Goal: Information Seeking & Learning: Learn about a topic

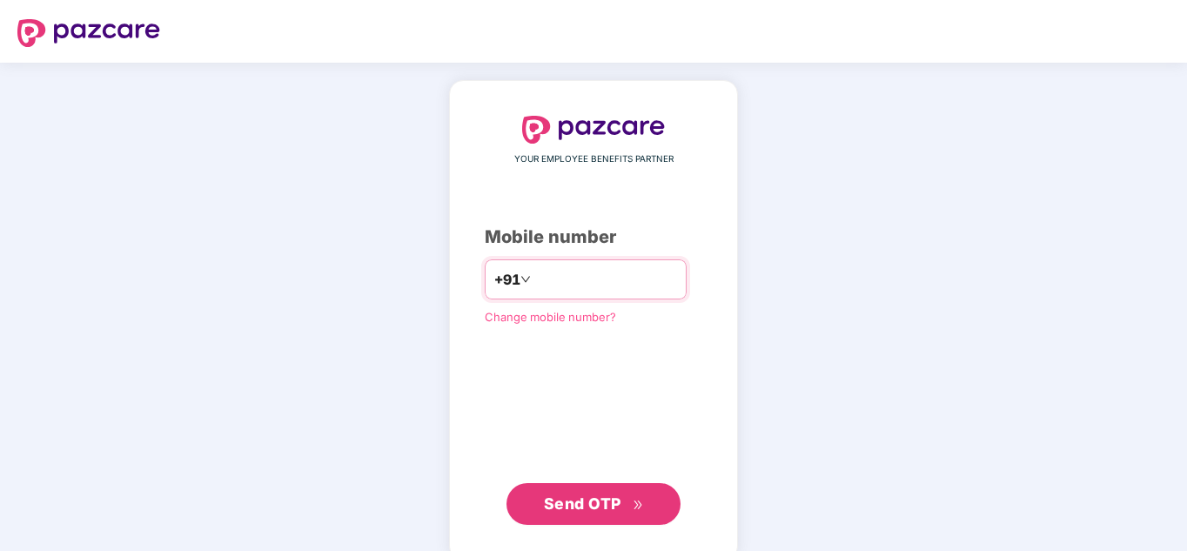
type input "**********"
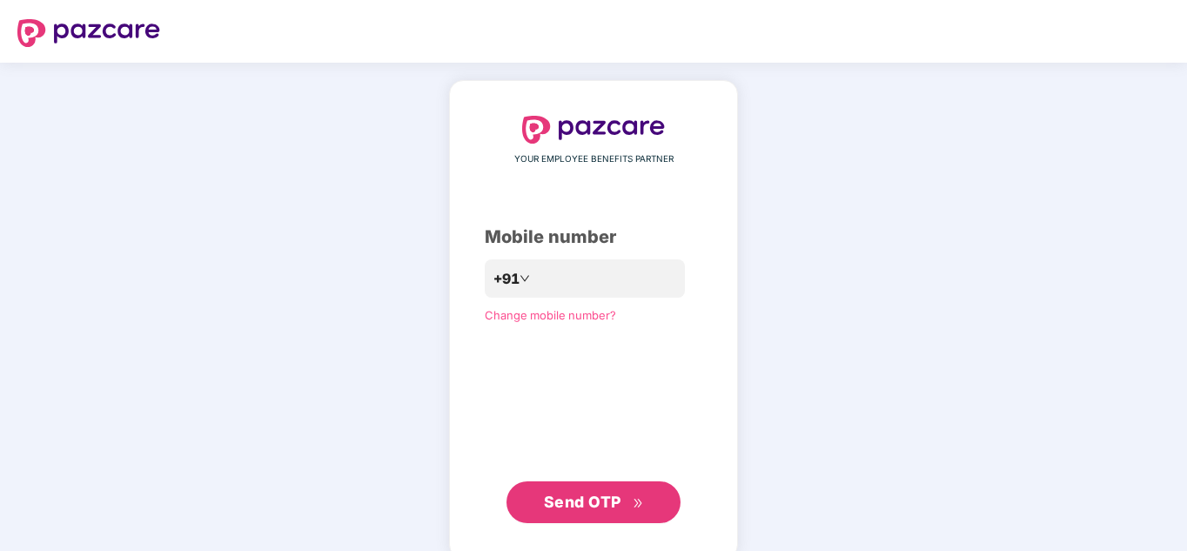
click at [597, 509] on span "Send OTP" at bounding box center [582, 501] width 77 height 18
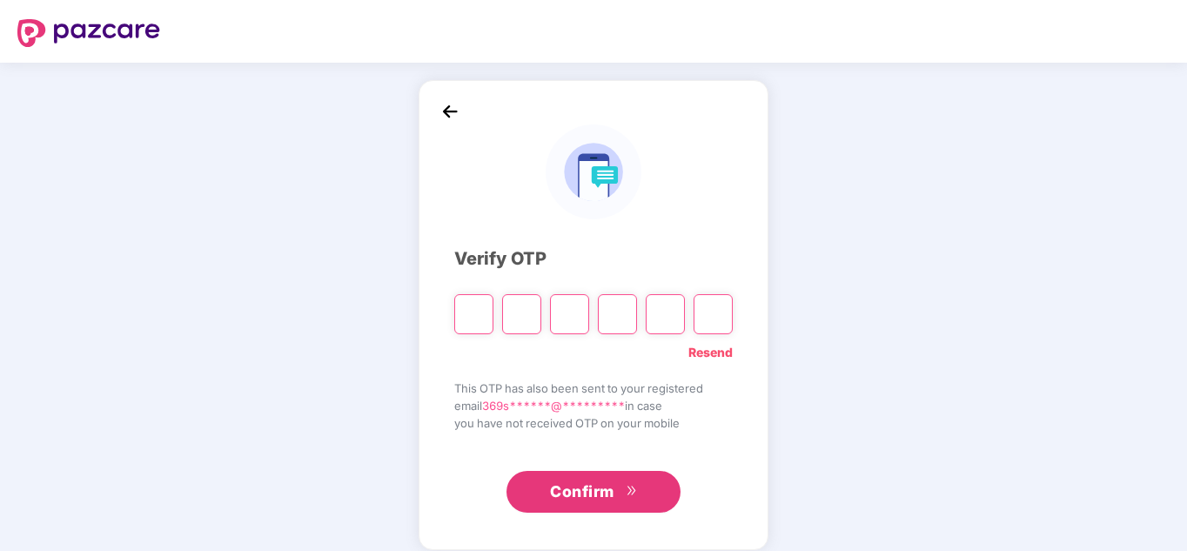
type input "*"
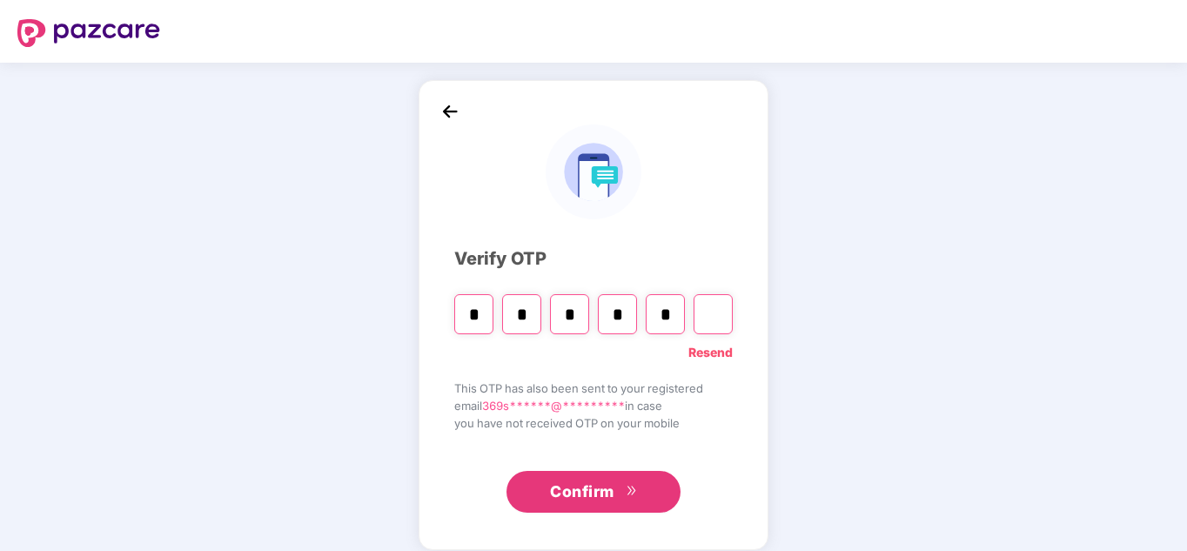
type input "*"
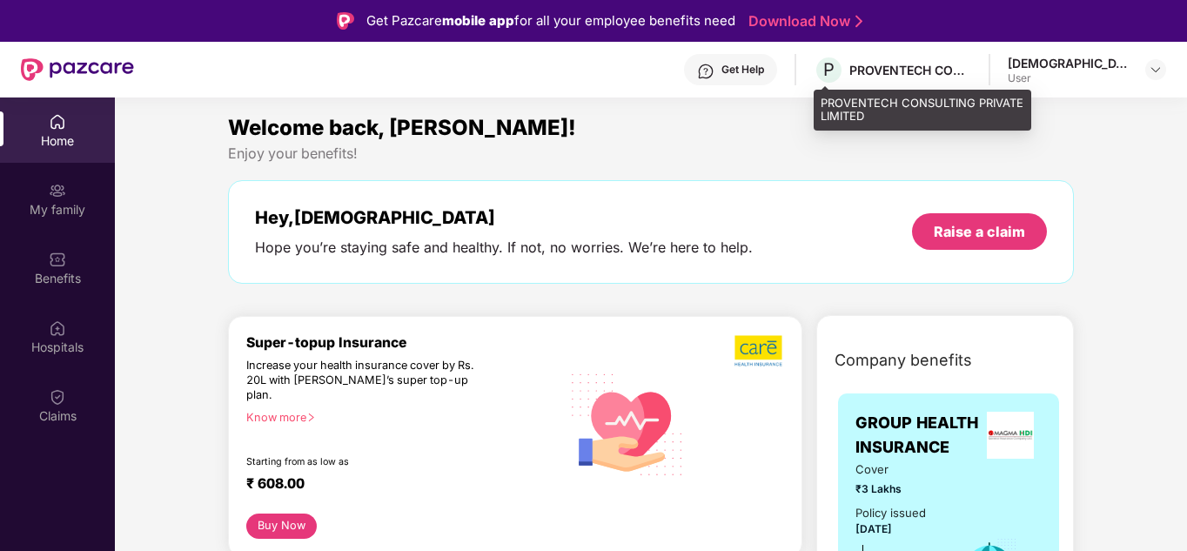
click at [927, 66] on div "PROVENTECH CONSULTING PRIVATE LIMITED" at bounding box center [910, 70] width 122 height 17
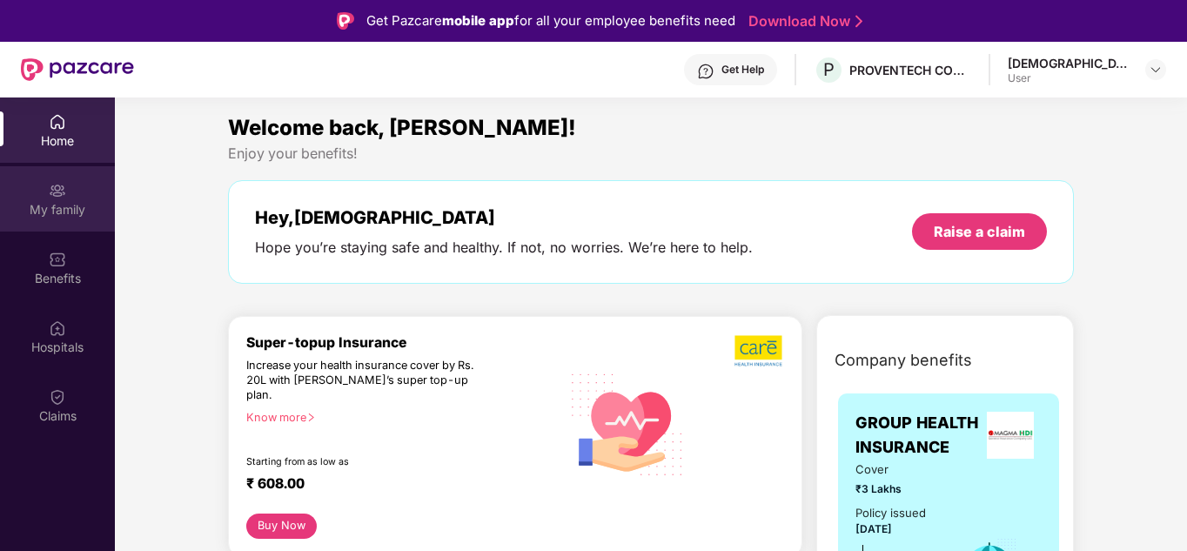
click at [50, 187] on img at bounding box center [57, 190] width 17 height 17
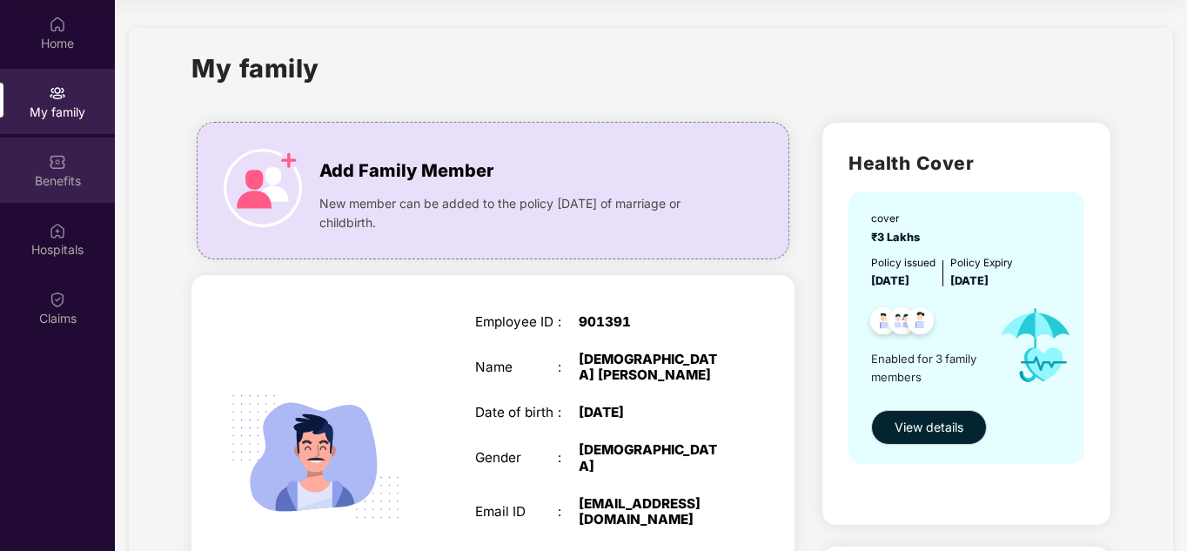
click at [84, 185] on div "Benefits" at bounding box center [57, 180] width 115 height 17
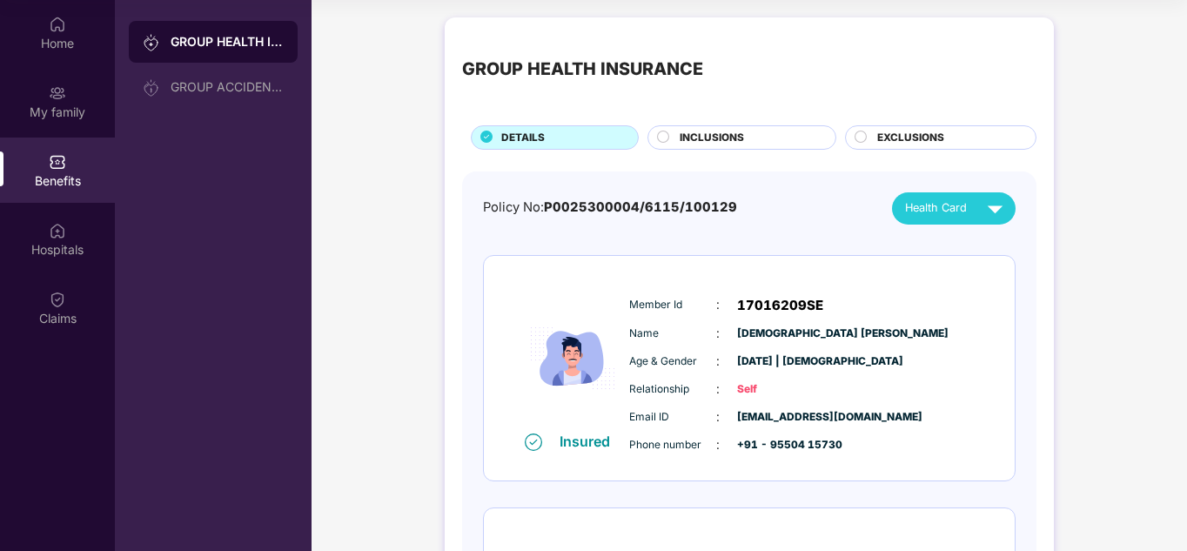
click at [678, 133] on div "INCLUSIONS" at bounding box center [749, 139] width 156 height 19
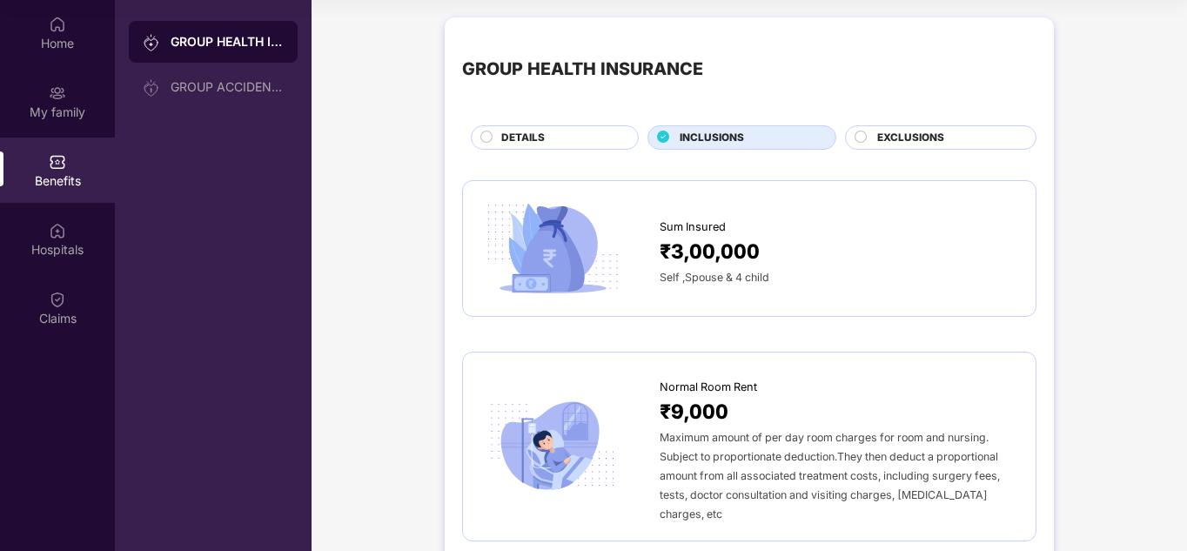
click at [900, 134] on span "EXCLUSIONS" at bounding box center [910, 138] width 67 height 17
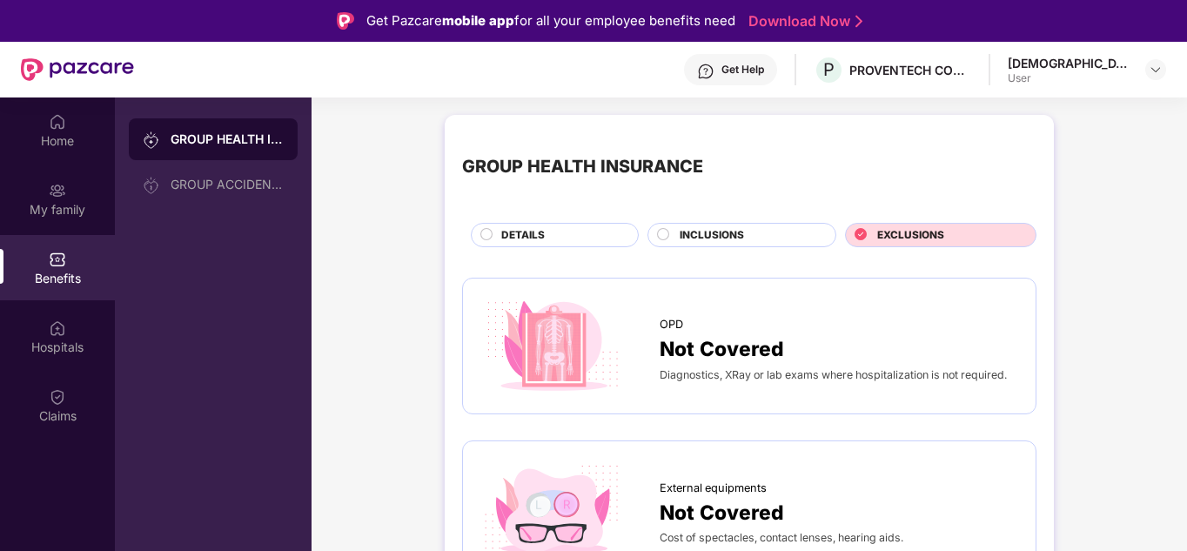
click at [748, 225] on div "INCLUSIONS" at bounding box center [741, 235] width 189 height 24
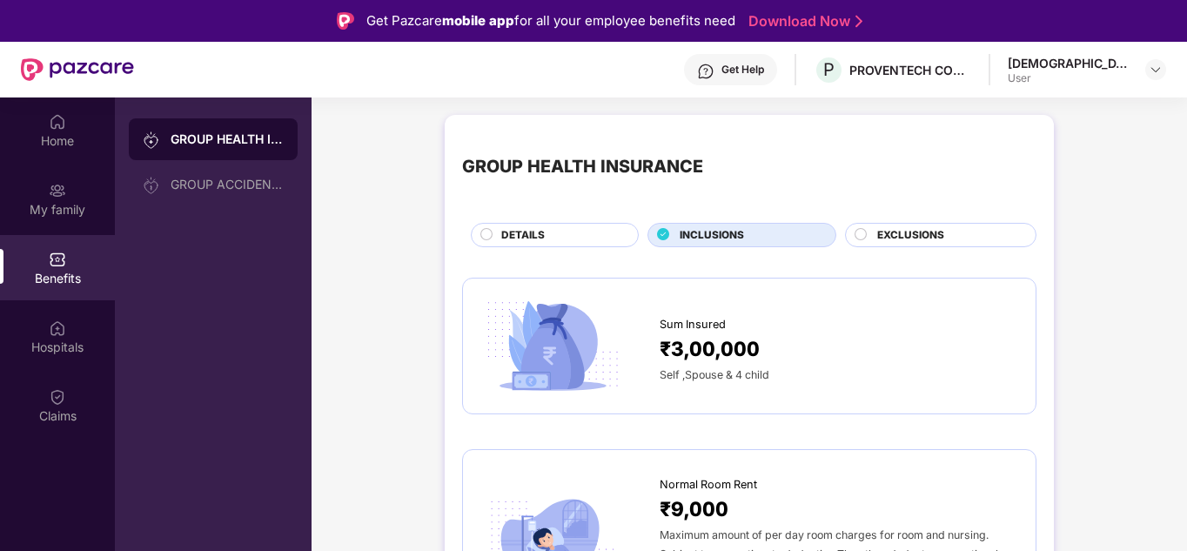
click at [567, 238] on div "DETAILS" at bounding box center [560, 236] width 137 height 19
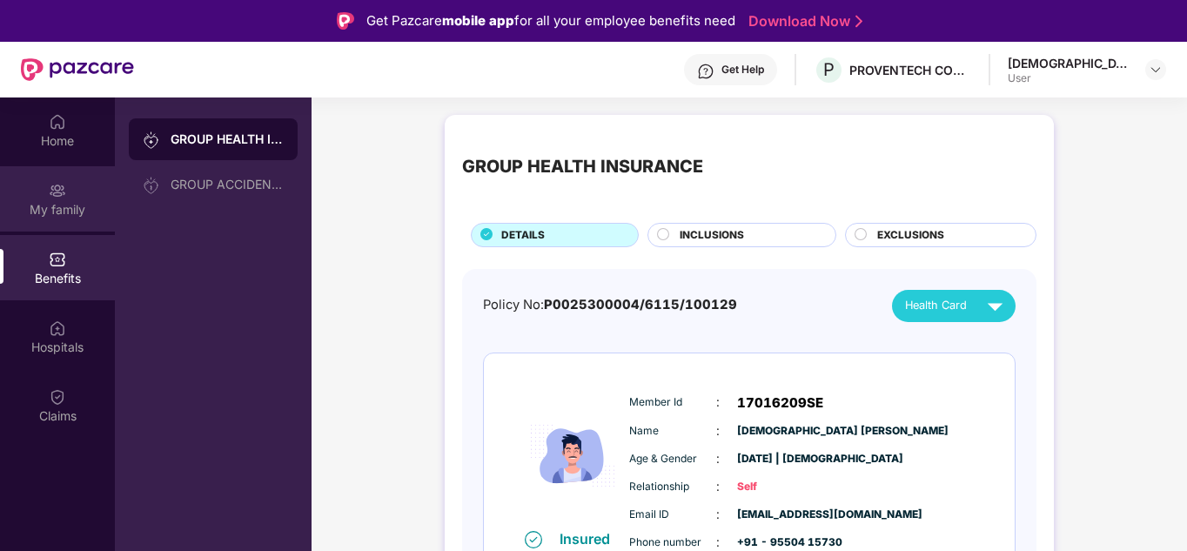
click at [37, 209] on div "My family" at bounding box center [57, 209] width 115 height 17
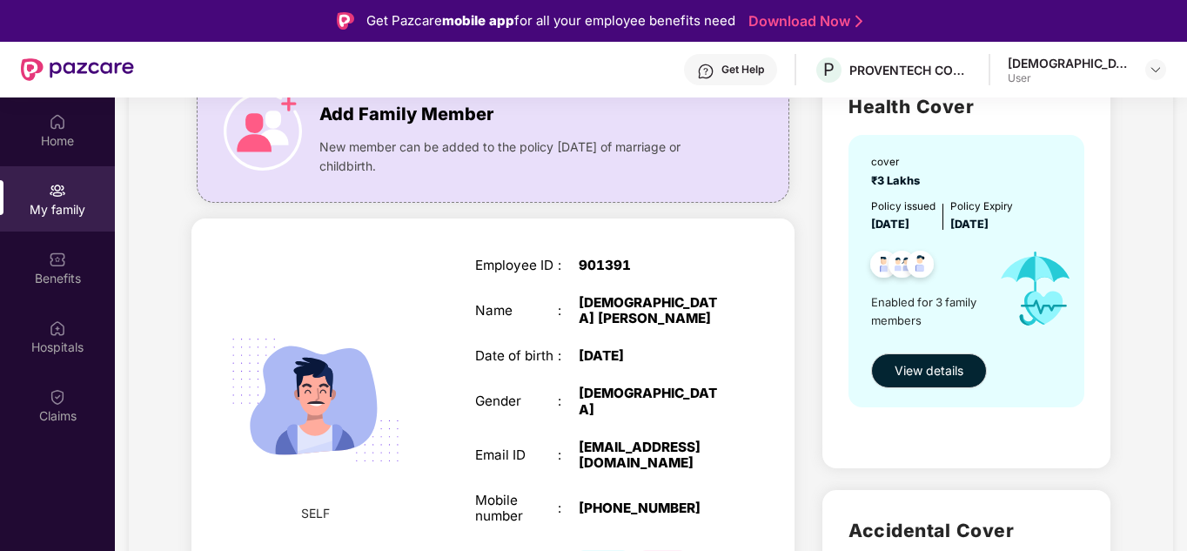
scroll to position [144, 0]
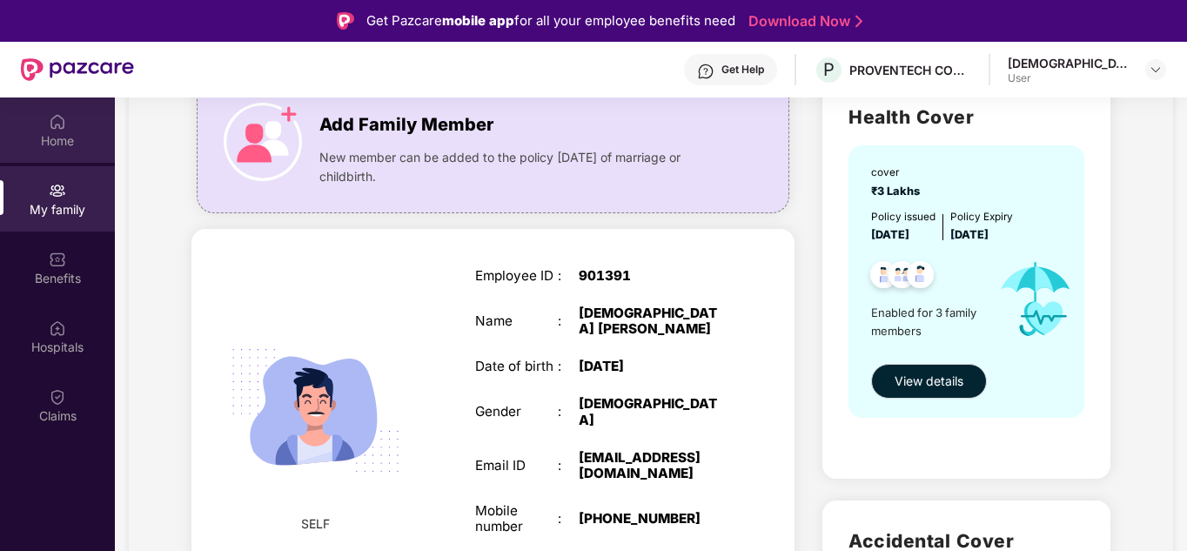
click at [53, 128] on img at bounding box center [57, 121] width 17 height 17
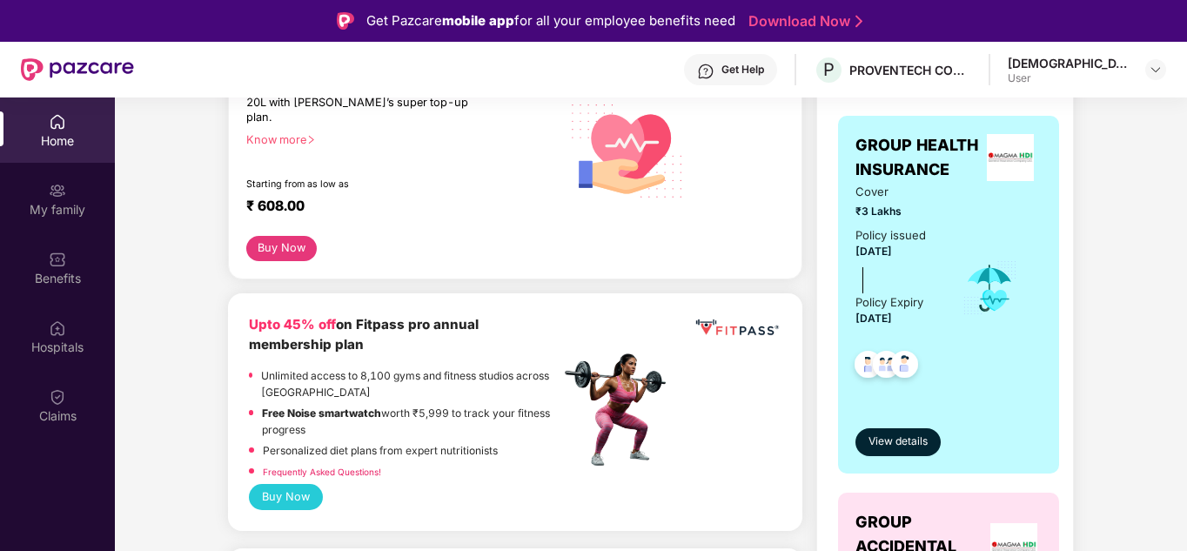
scroll to position [0, 0]
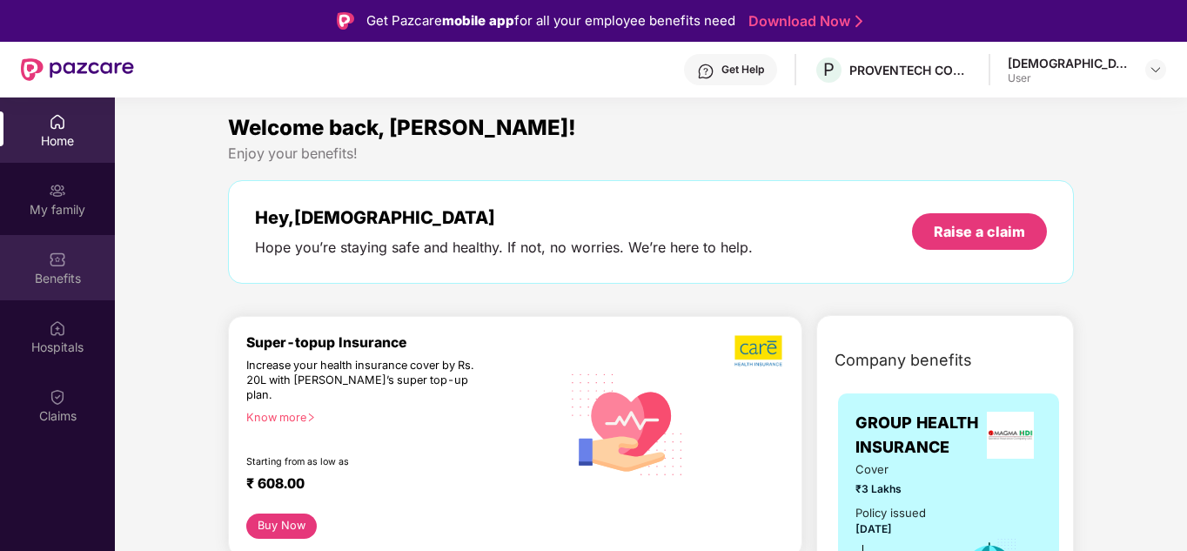
click at [43, 264] on div "Benefits" at bounding box center [57, 267] width 115 height 65
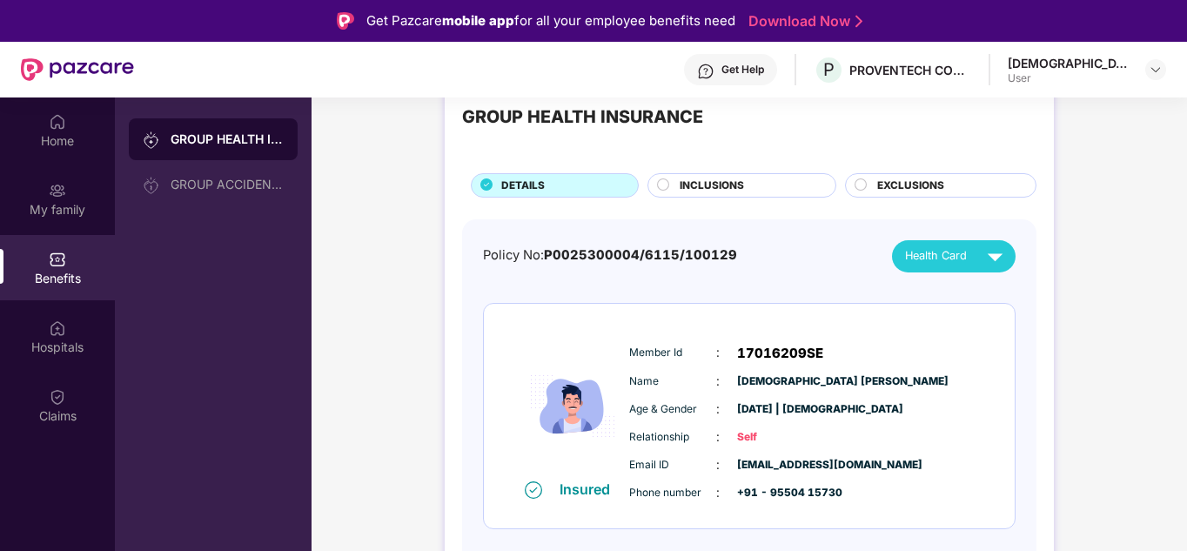
scroll to position [51, 0]
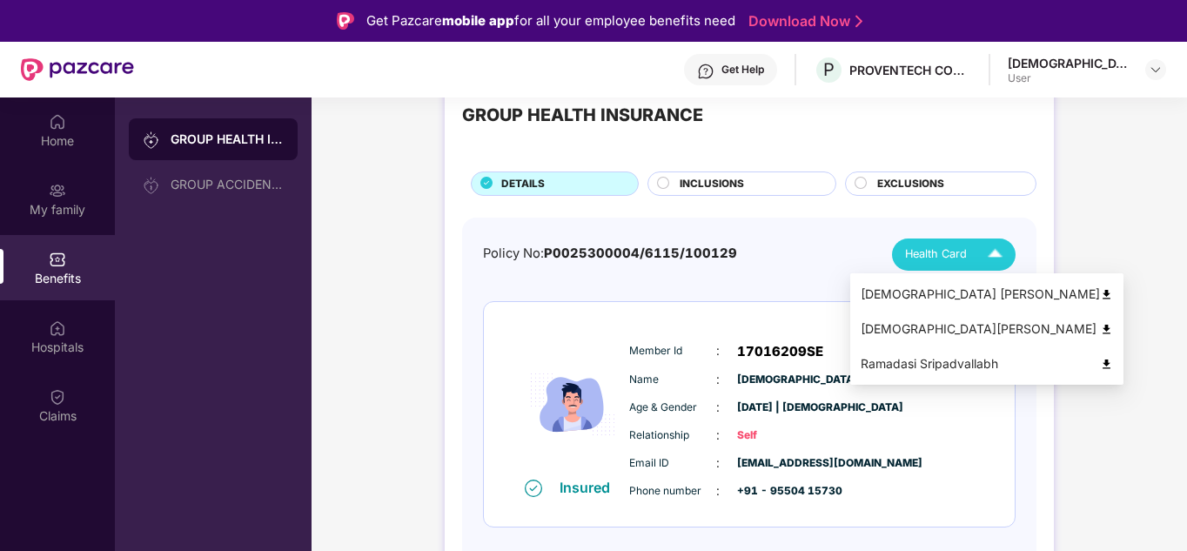
click at [995, 251] on img at bounding box center [995, 254] width 30 height 30
click at [1100, 295] on img at bounding box center [1106, 294] width 13 height 13
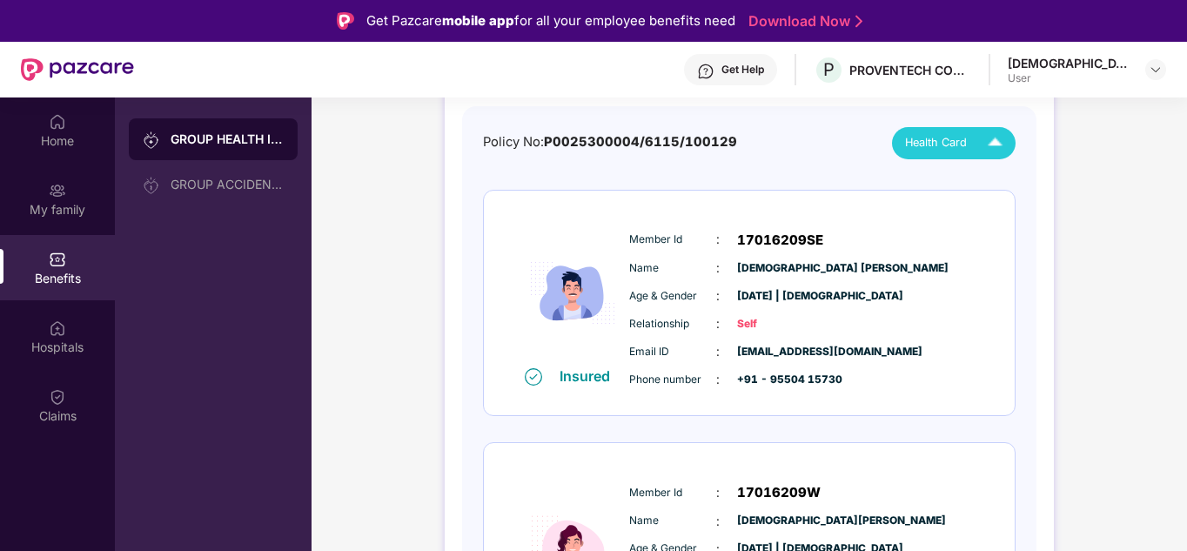
scroll to position [0, 0]
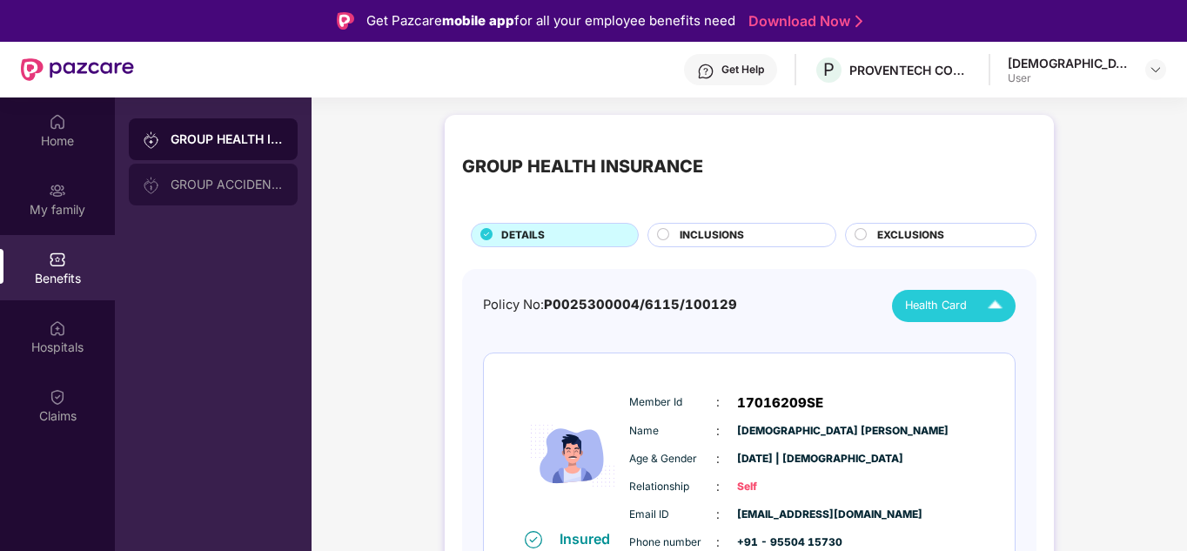
click at [193, 181] on div "GROUP ACCIDENTAL INSURANCE" at bounding box center [227, 184] width 113 height 14
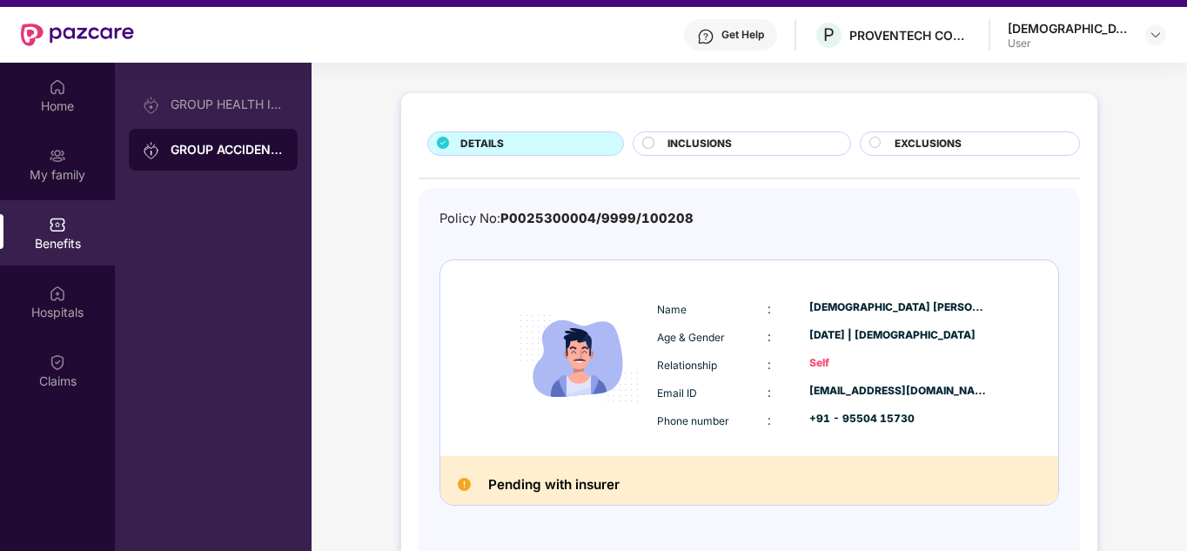
scroll to position [36, 0]
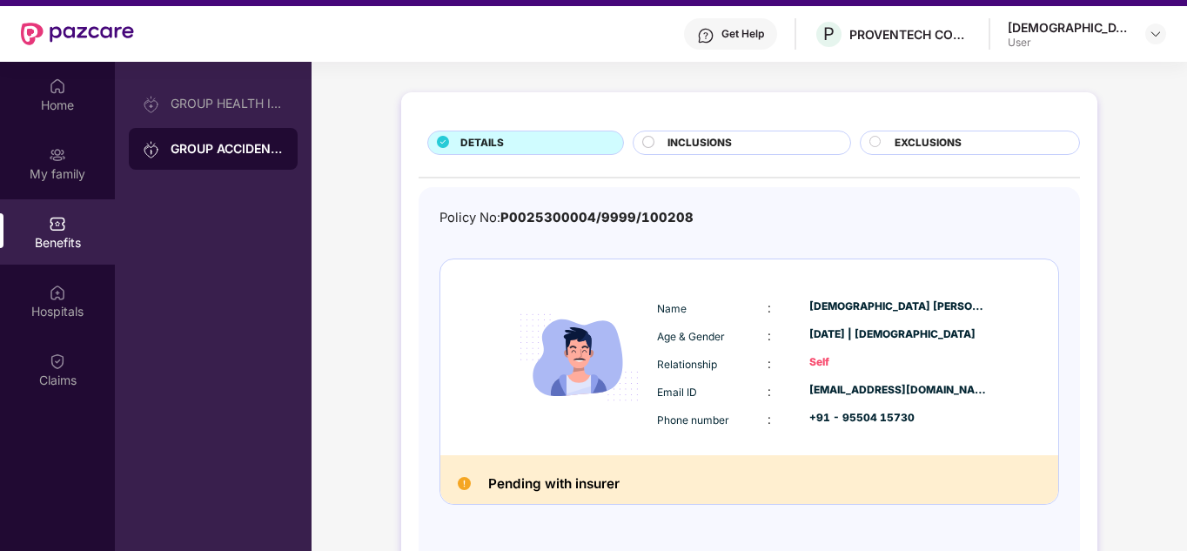
click at [461, 483] on img at bounding box center [464, 483] width 13 height 13
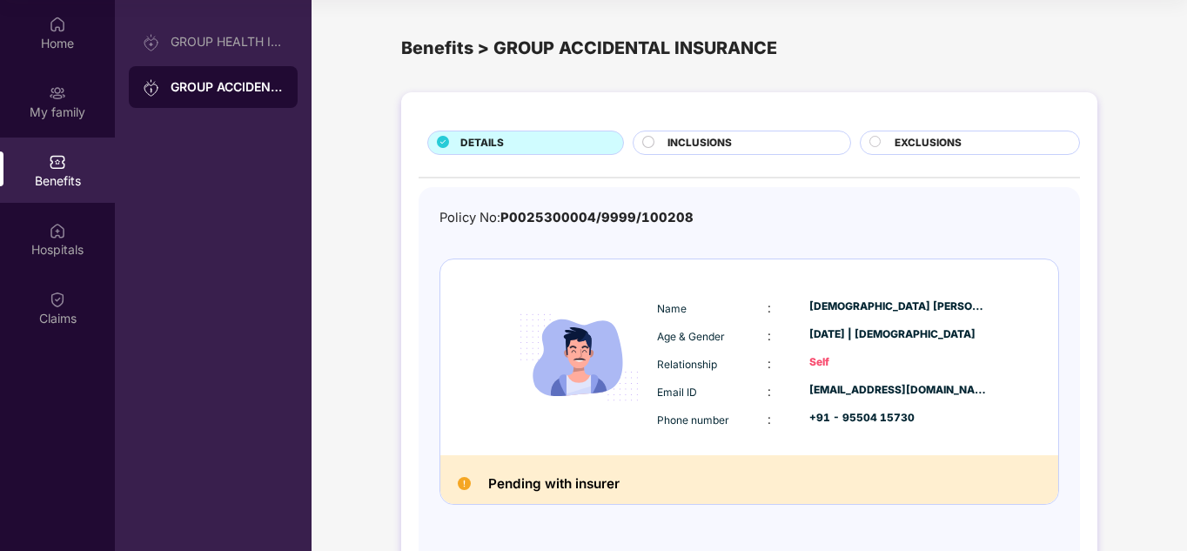
scroll to position [0, 0]
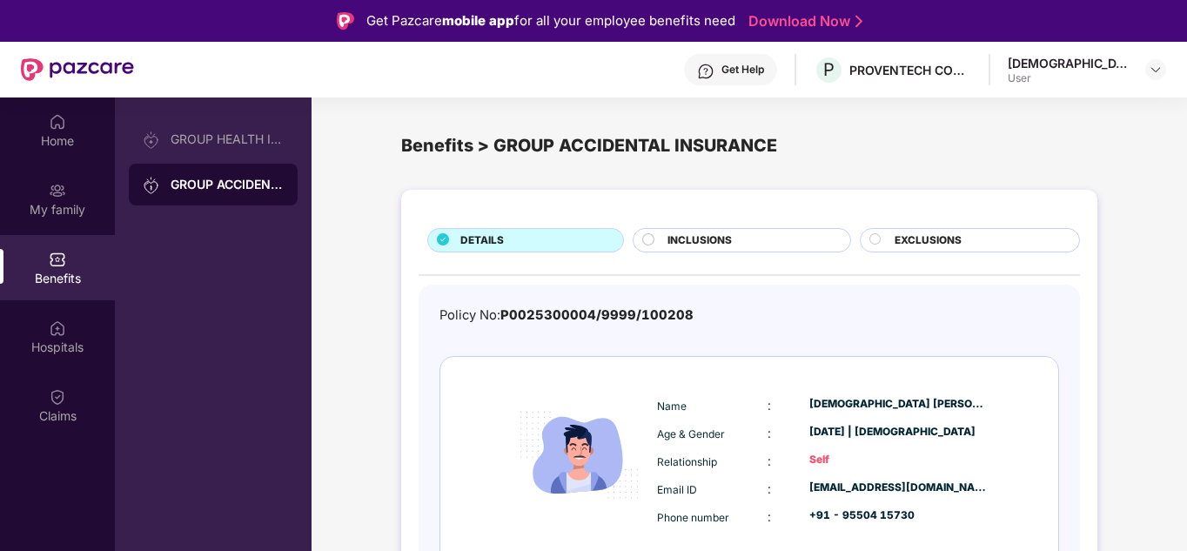
click at [686, 244] on span "INCLUSIONS" at bounding box center [699, 240] width 64 height 17
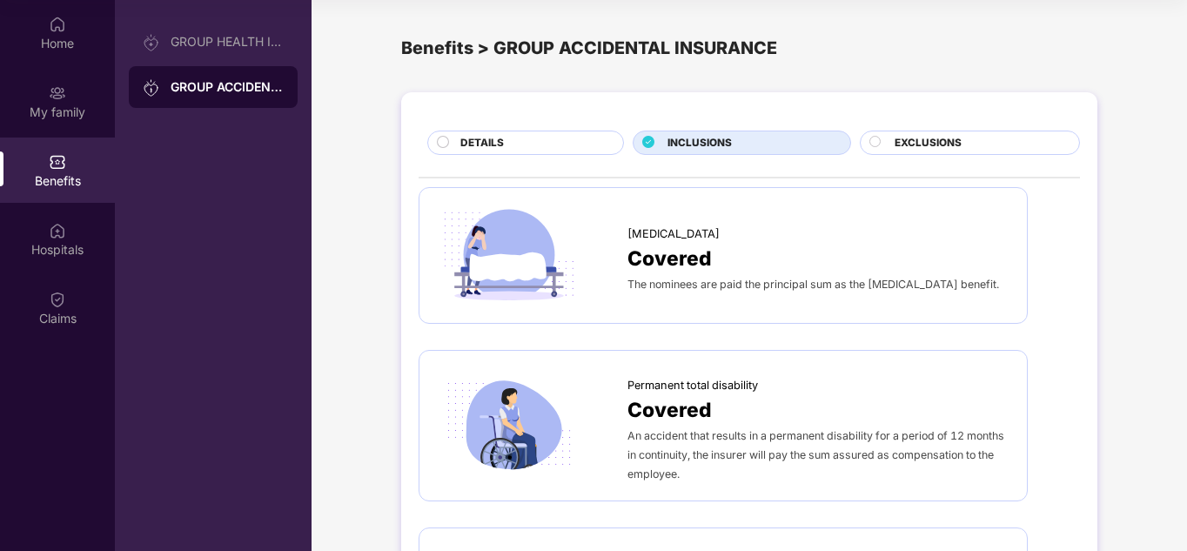
click at [934, 150] on span "EXCLUSIONS" at bounding box center [927, 143] width 67 height 17
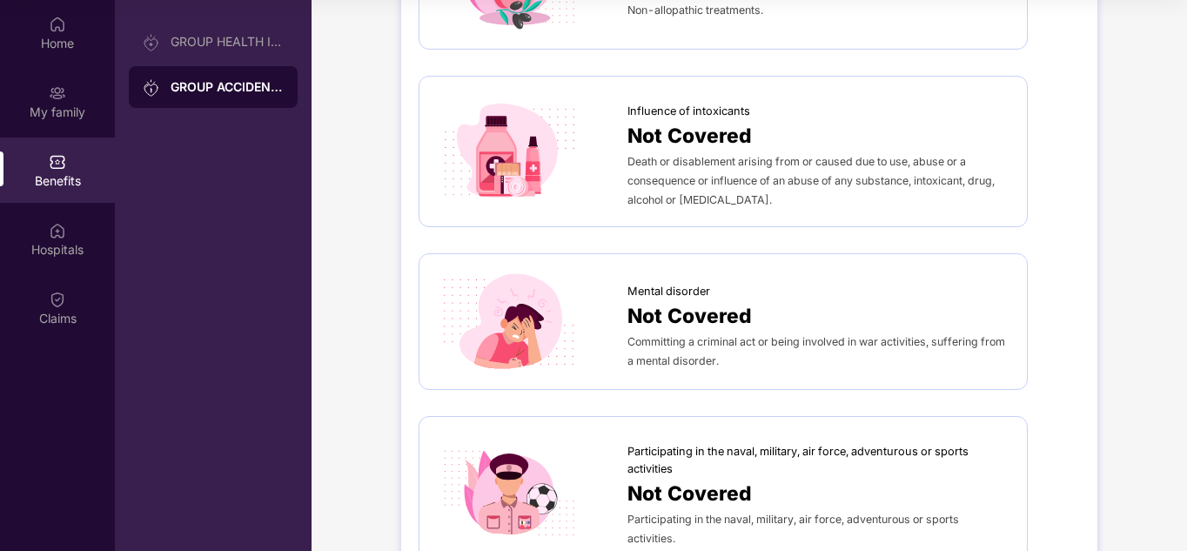
scroll to position [1011, 0]
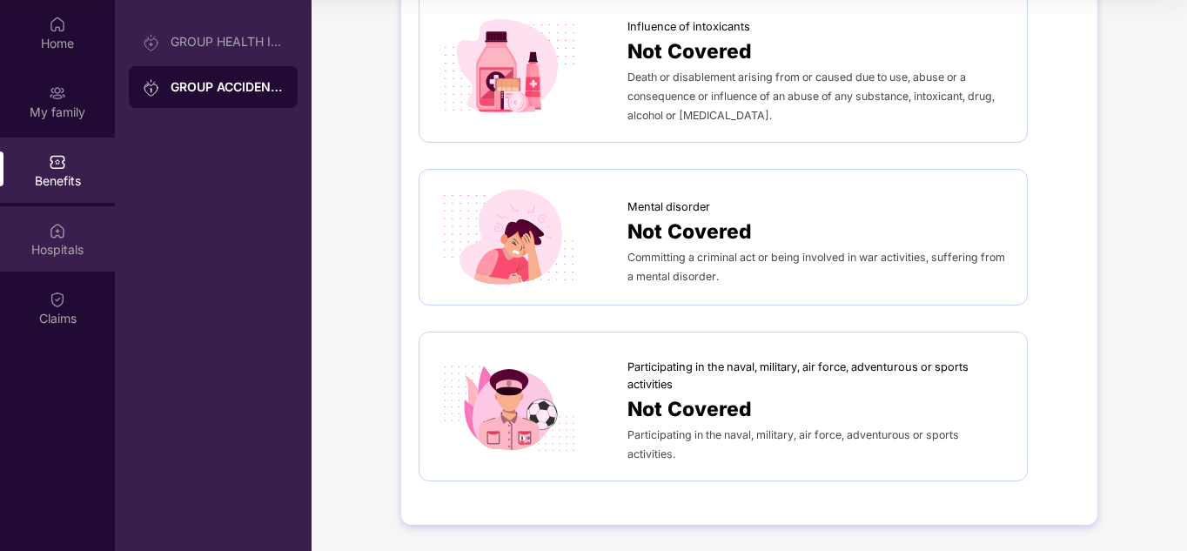
click at [74, 232] on div "Hospitals" at bounding box center [57, 238] width 115 height 65
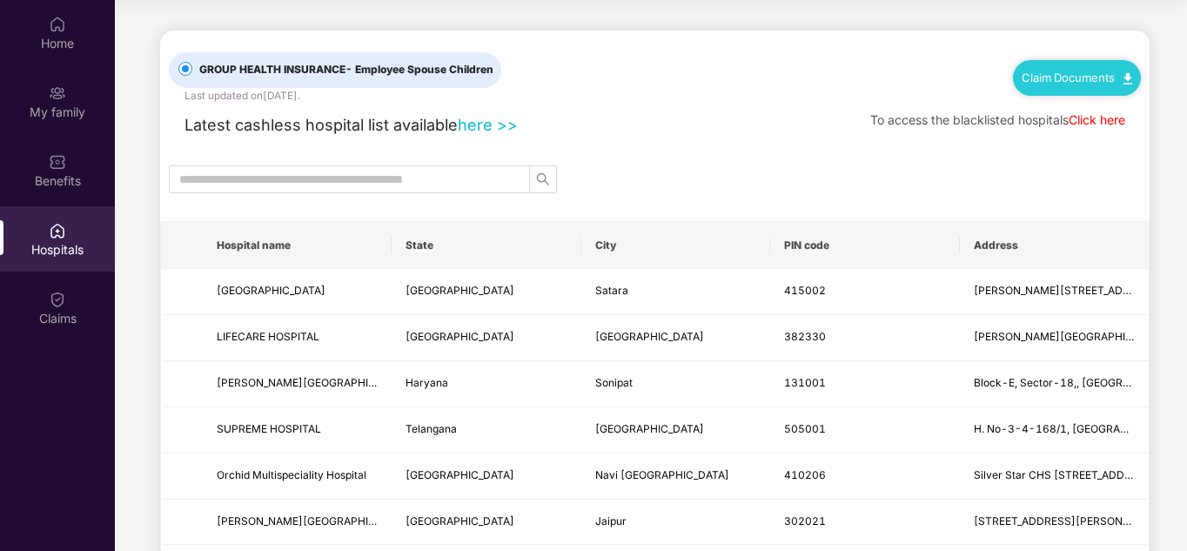
click at [487, 116] on link "here >>" at bounding box center [488, 124] width 60 height 19
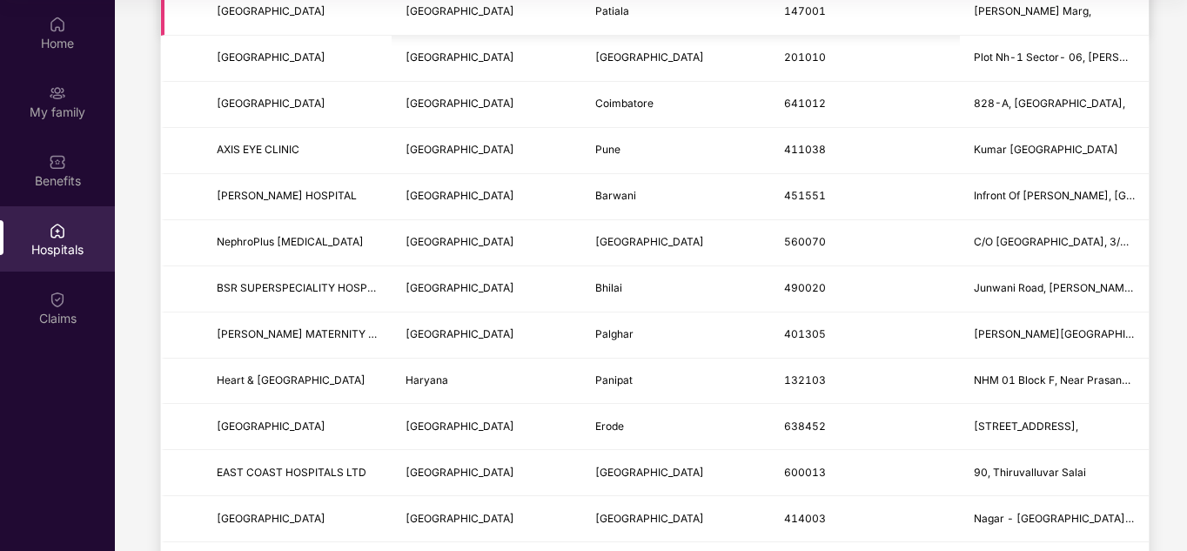
scroll to position [1155, 0]
